Goal: Browse casually

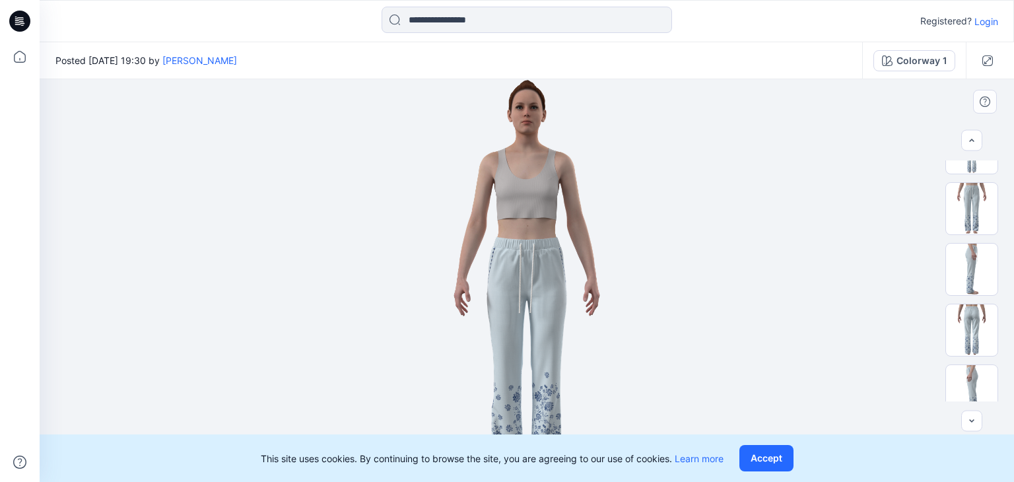
scroll to position [121, 0]
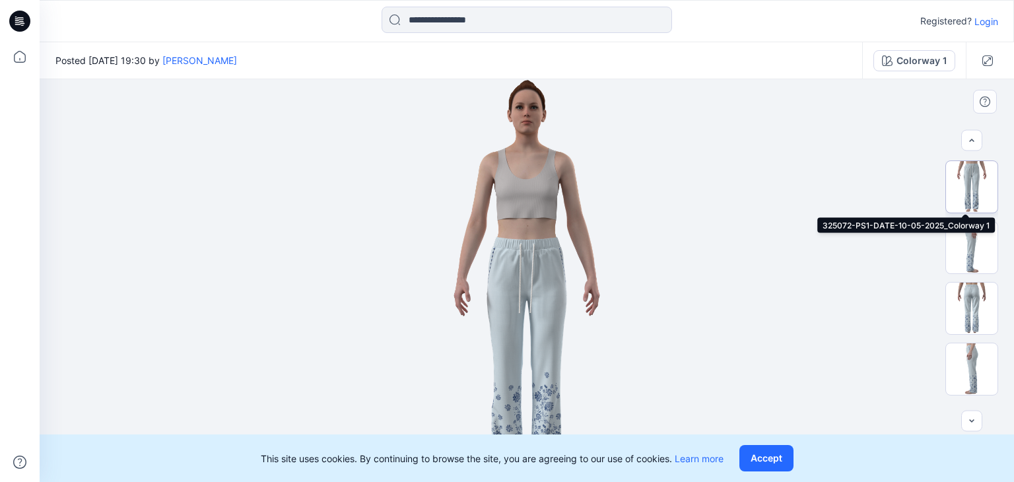
click at [965, 177] on img at bounding box center [971, 186] width 51 height 51
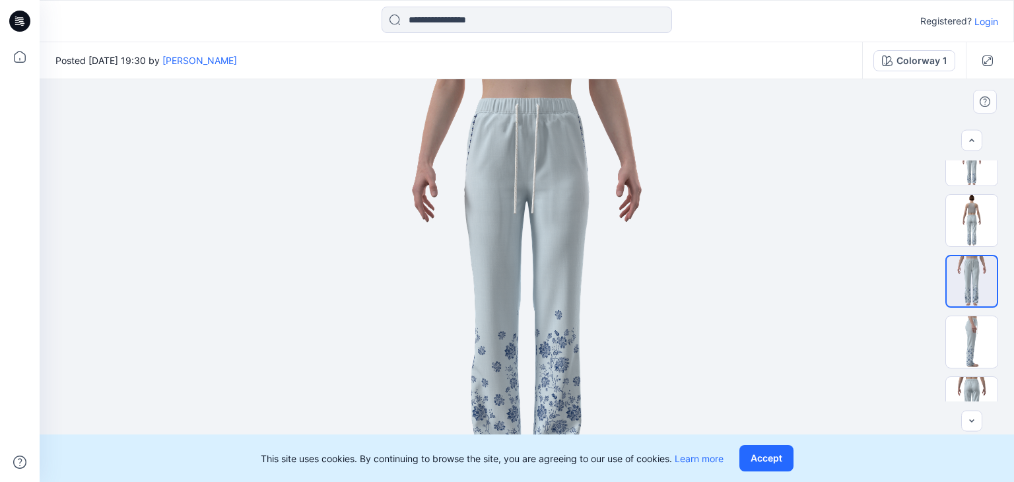
scroll to position [0, 0]
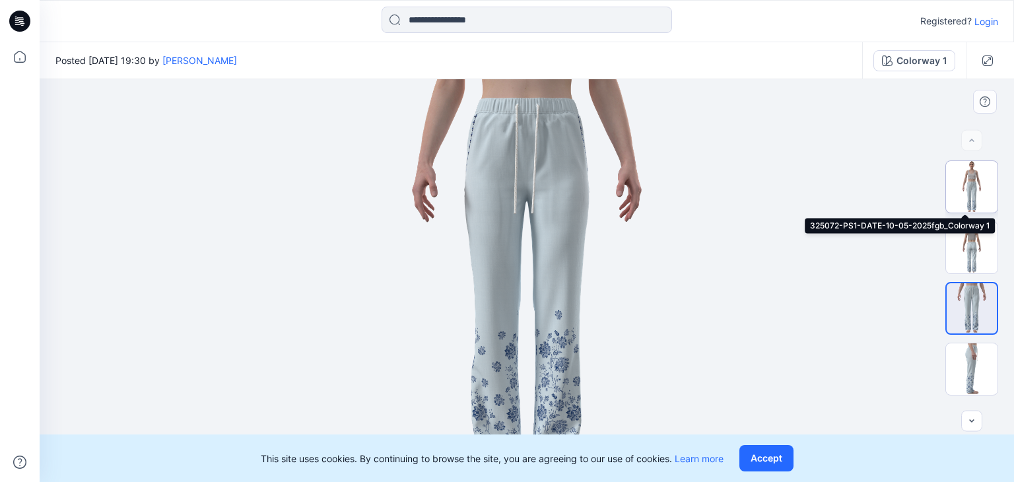
click at [972, 175] on img at bounding box center [971, 186] width 51 height 51
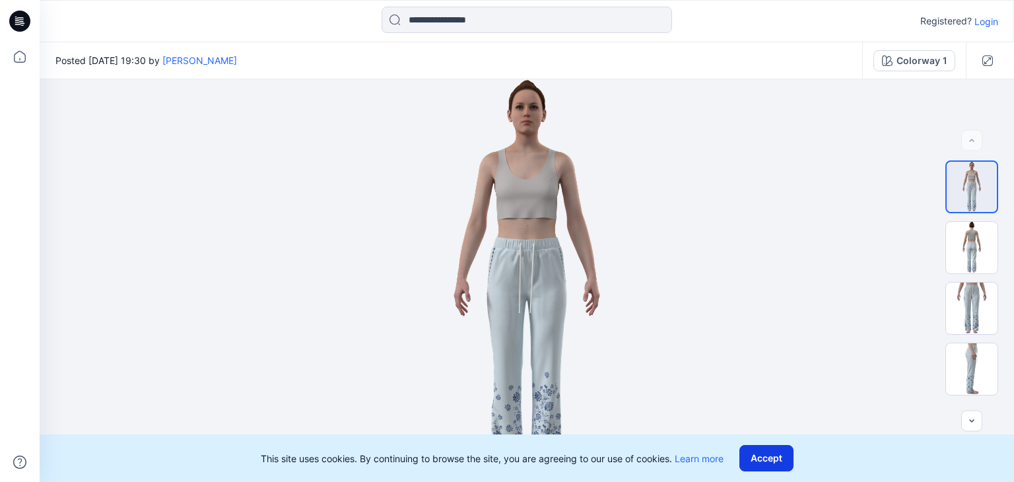
click at [769, 458] on button "Accept" at bounding box center [766, 458] width 54 height 26
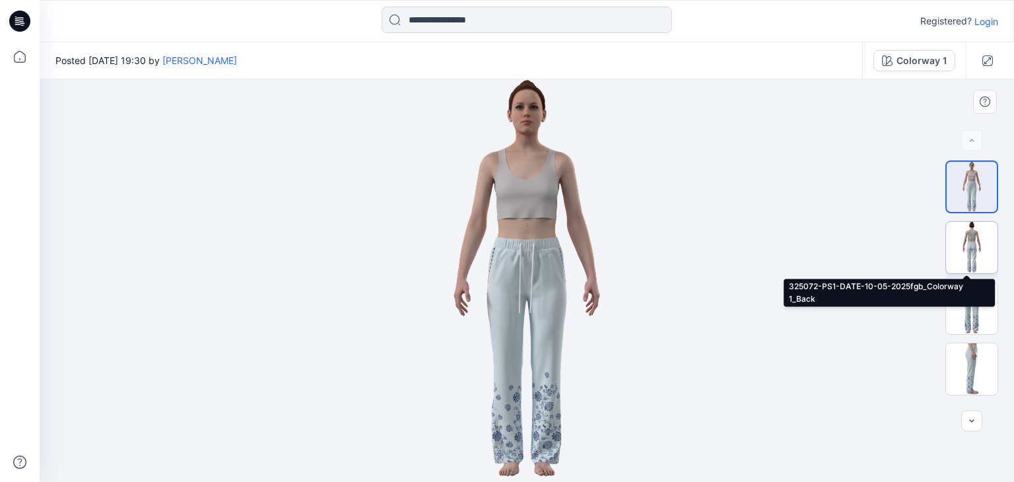
click at [955, 259] on img at bounding box center [971, 247] width 51 height 51
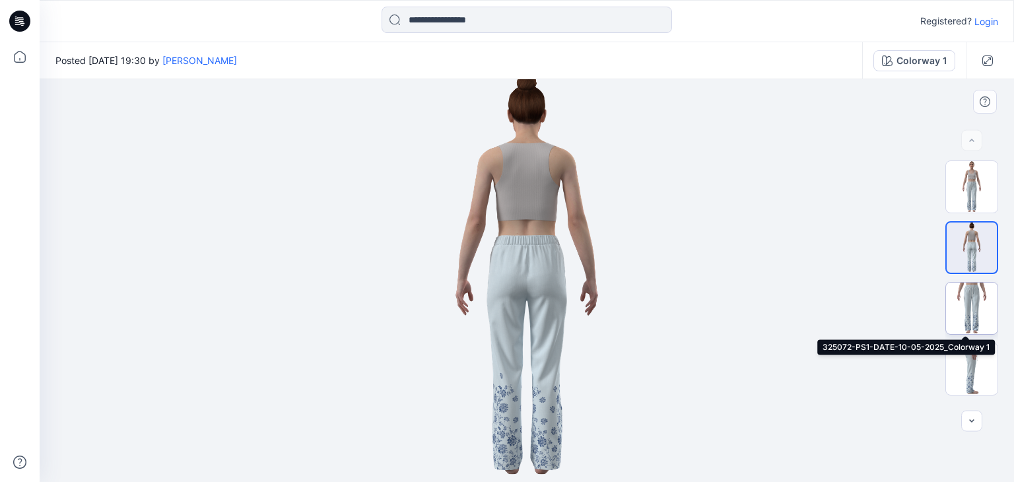
click at [968, 310] on img at bounding box center [971, 308] width 51 height 51
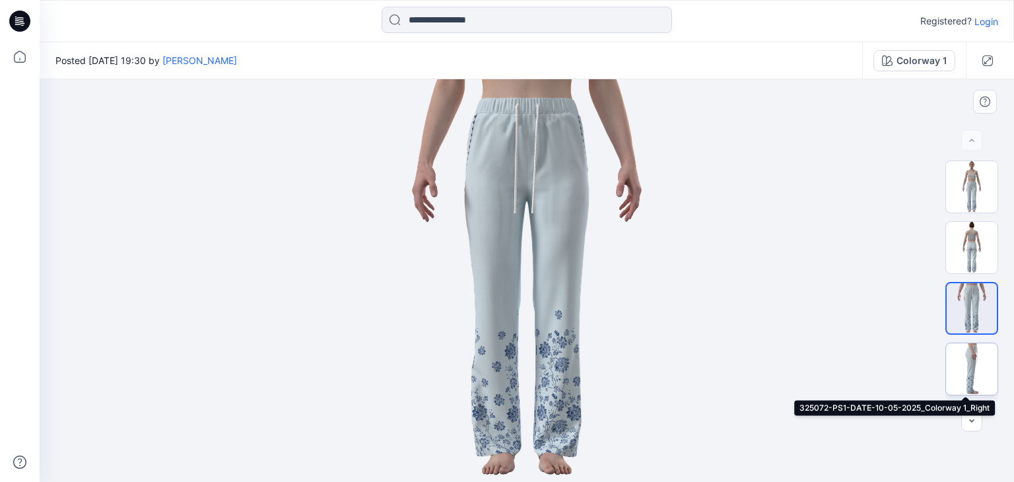
click at [957, 368] on img at bounding box center [971, 368] width 51 height 51
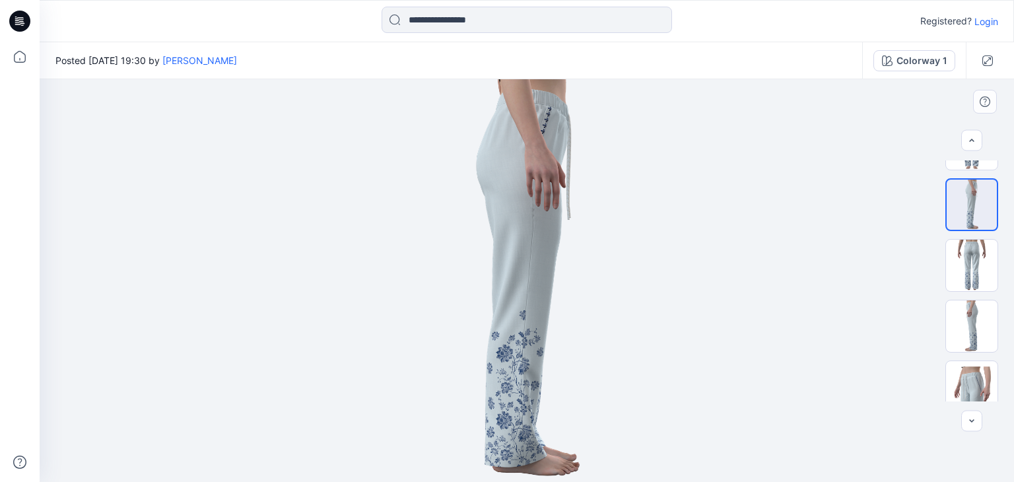
scroll to position [209, 0]
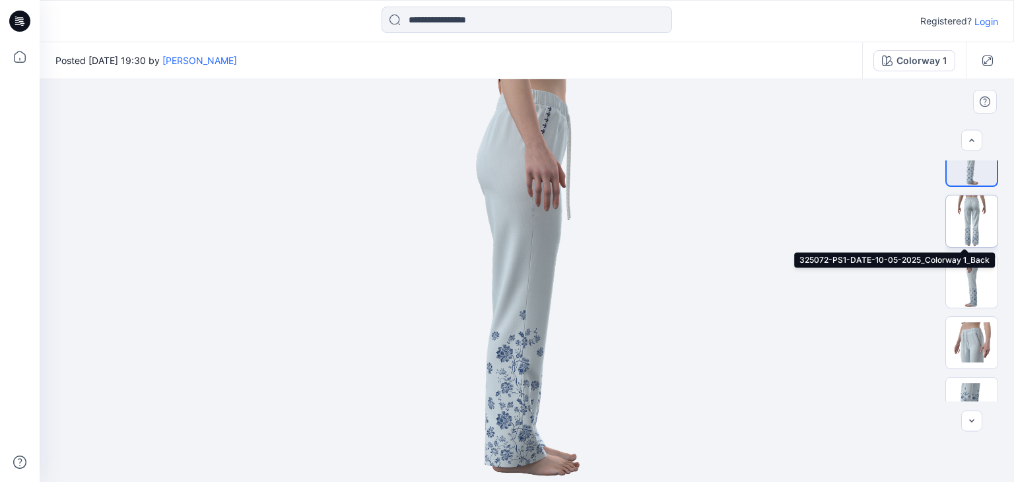
click at [977, 213] on img at bounding box center [971, 220] width 51 height 51
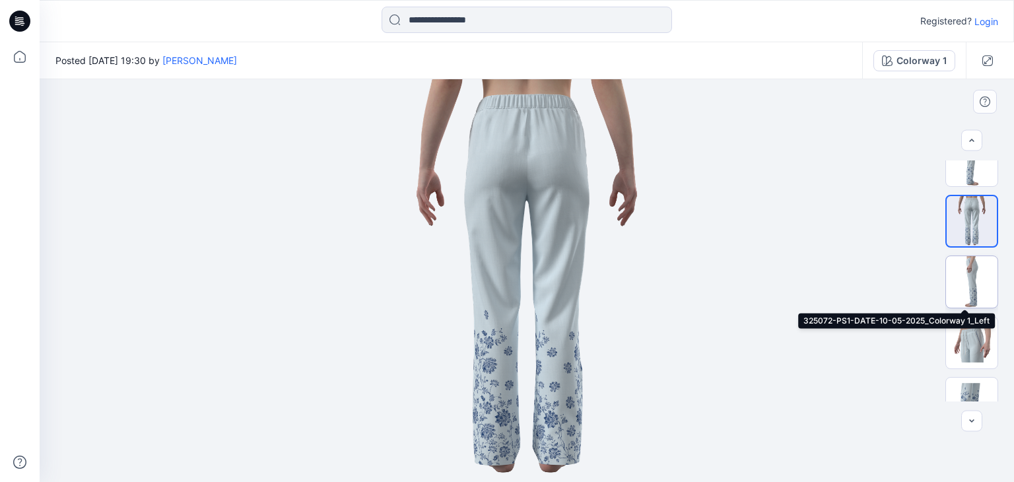
click at [971, 276] on img at bounding box center [971, 281] width 51 height 51
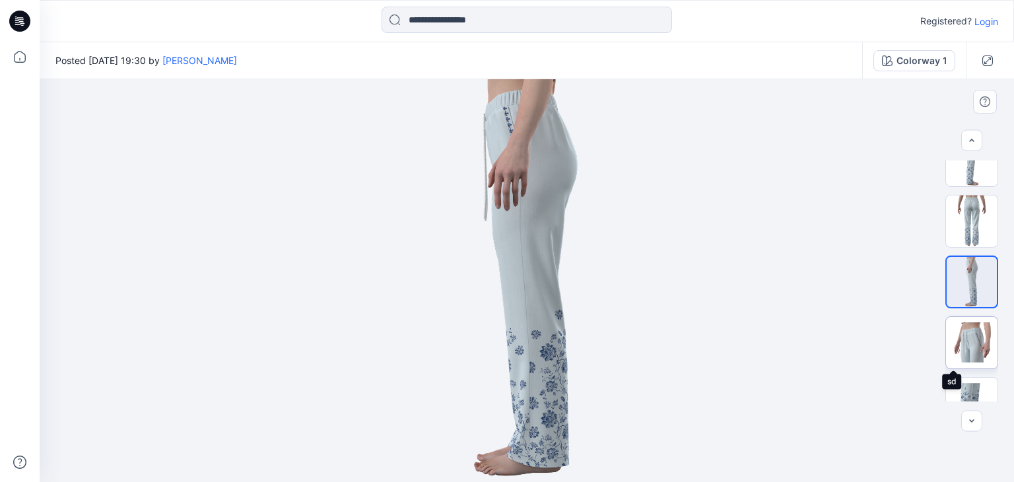
click at [977, 347] on img at bounding box center [971, 342] width 51 height 51
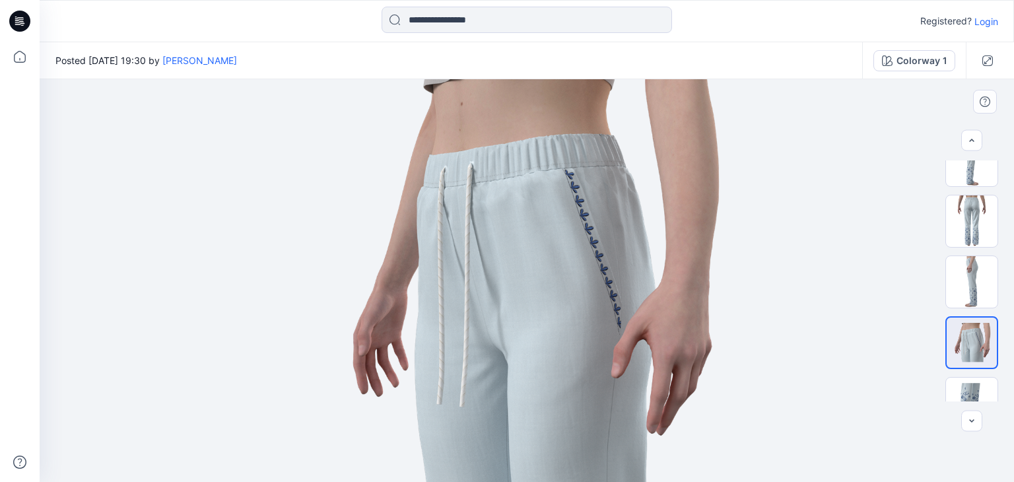
scroll to position [237, 0]
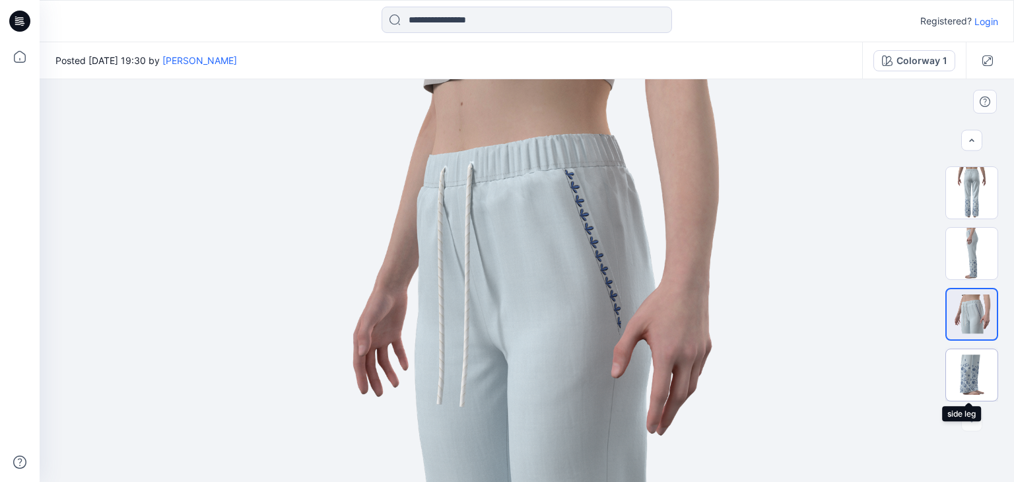
click at [962, 381] on img at bounding box center [971, 374] width 51 height 51
